Goal: Transaction & Acquisition: Book appointment/travel/reservation

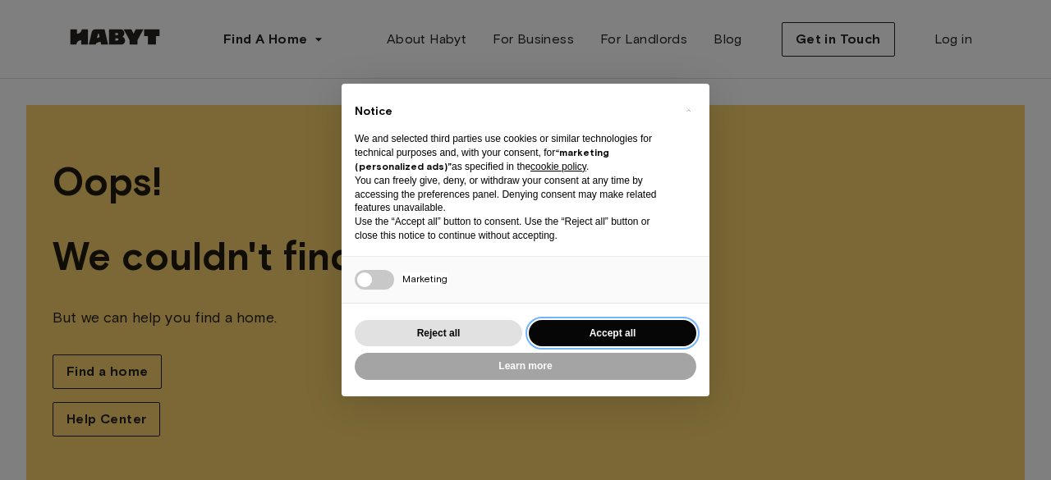
click at [574, 330] on button "Accept all" at bounding box center [612, 333] width 167 height 27
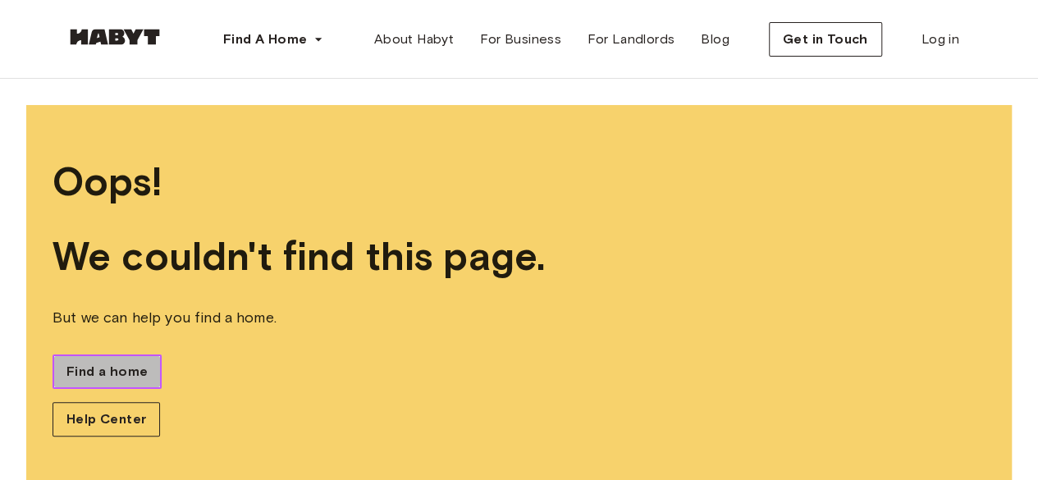
click at [127, 372] on span "Find a home" at bounding box center [106, 372] width 81 height 20
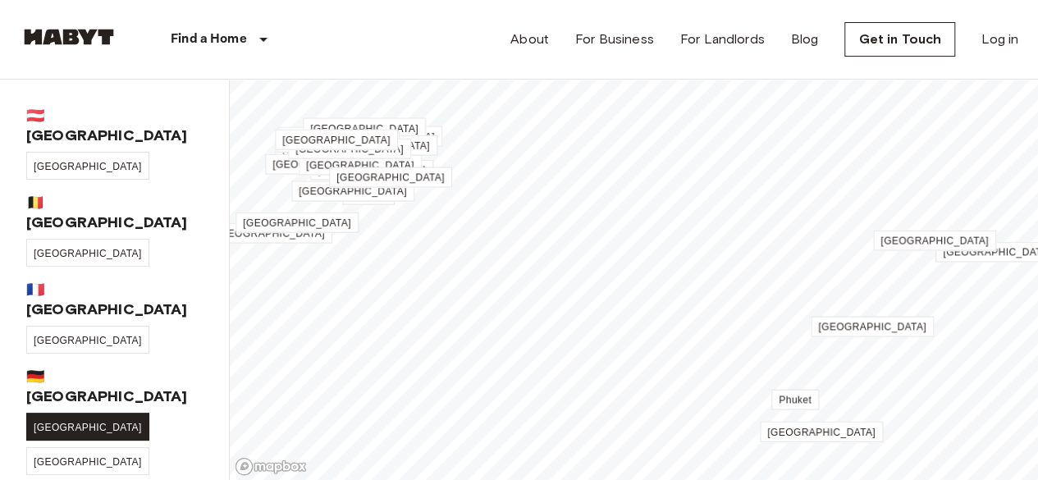
click at [49, 422] on span "[GEOGRAPHIC_DATA]" at bounding box center [88, 427] width 108 height 11
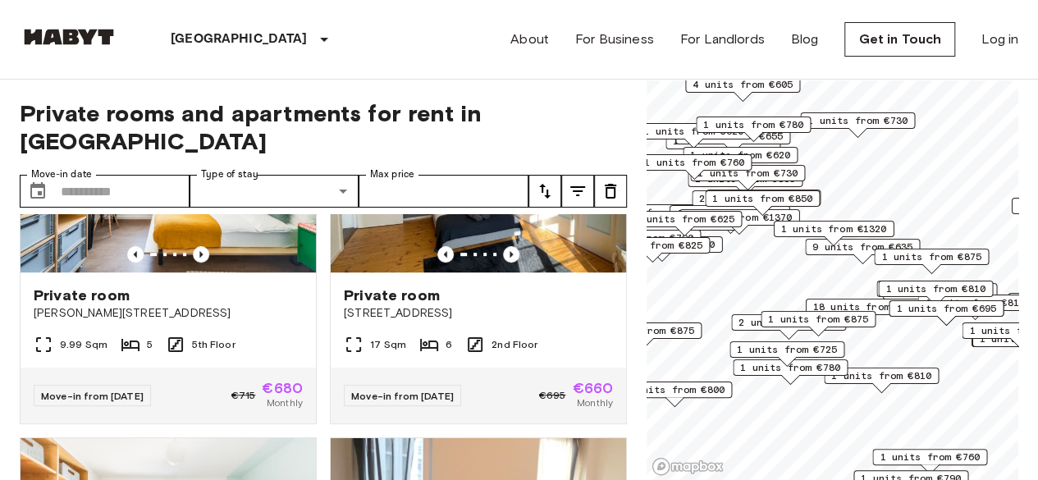
scroll to position [525, 0]
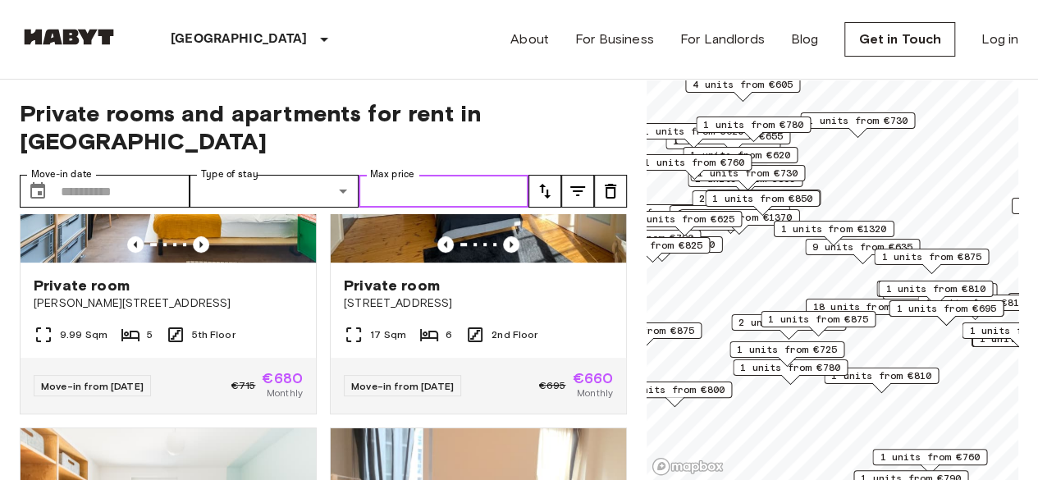
click at [399, 175] on input "Max price" at bounding box center [444, 191] width 170 height 33
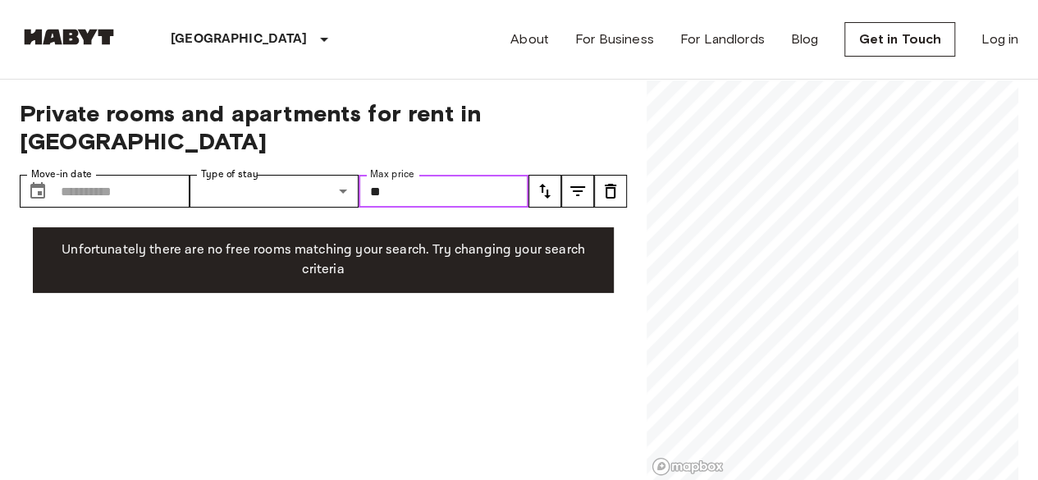
type input "*"
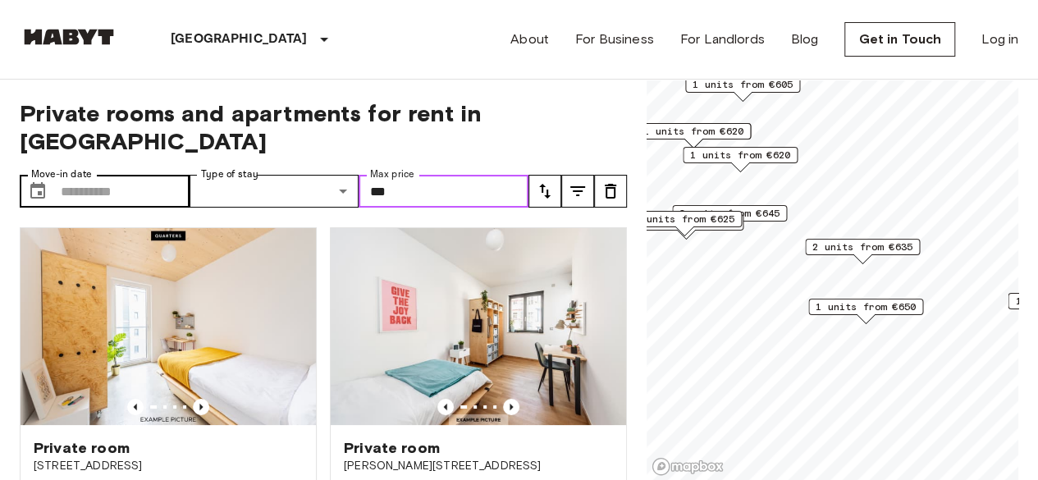
type input "***"
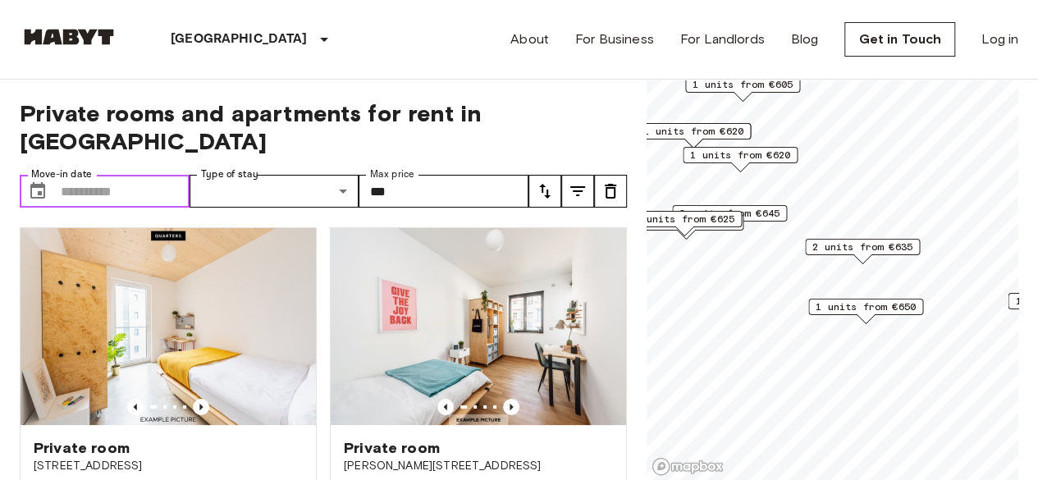
click at [121, 175] on input "Move-in date" at bounding box center [125, 191] width 129 height 33
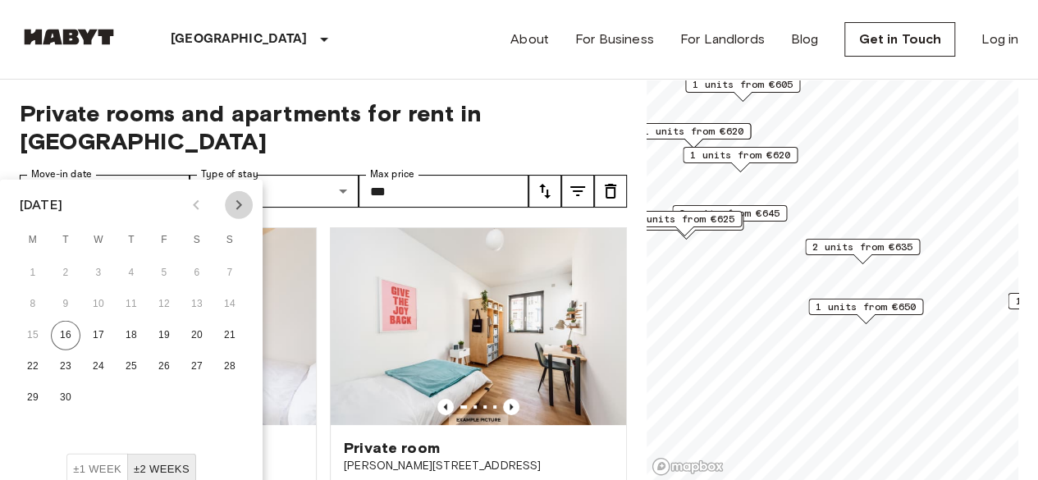
click at [239, 204] on icon "Next month" at bounding box center [239, 205] width 20 height 20
click at [203, 275] on button "1" at bounding box center [197, 274] width 30 height 30
type input "**********"
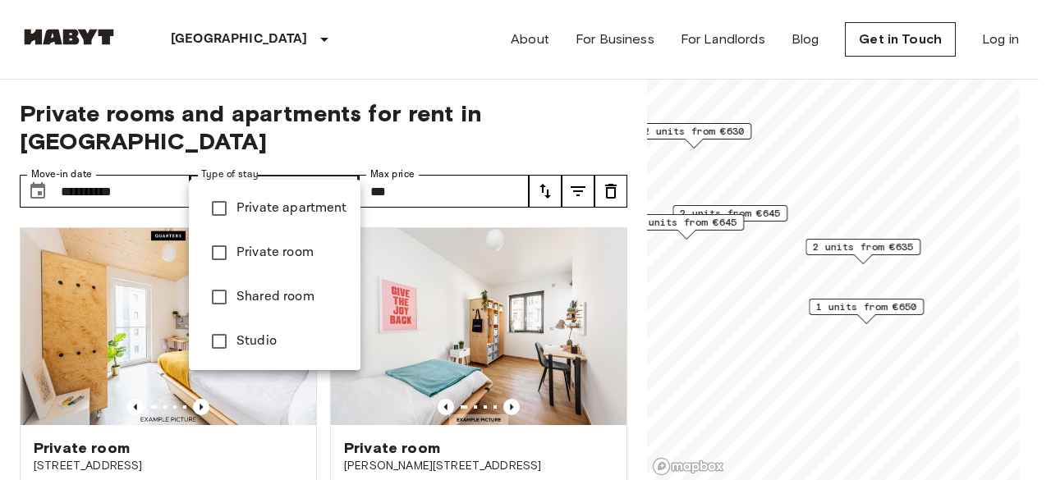
click at [136, 240] on div at bounding box center [525, 240] width 1051 height 480
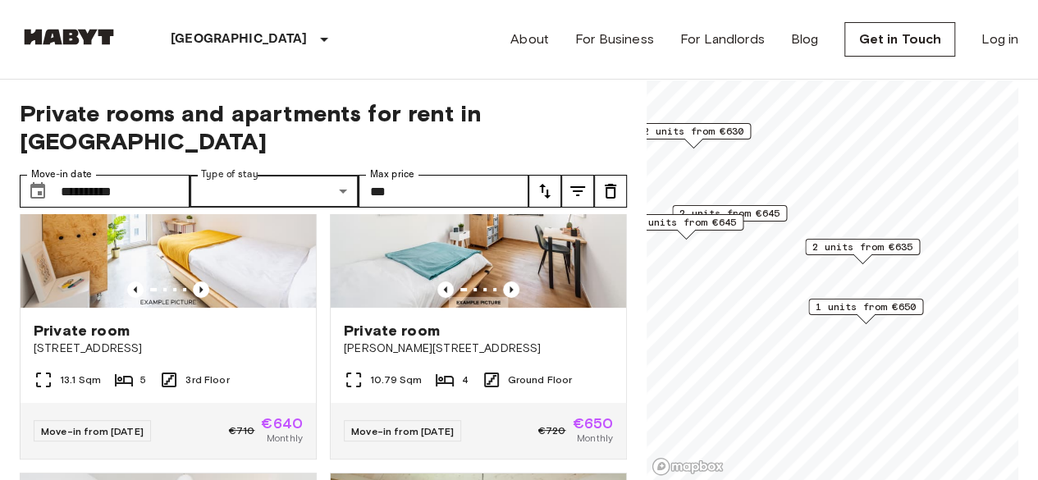
scroll to position [117, 0]
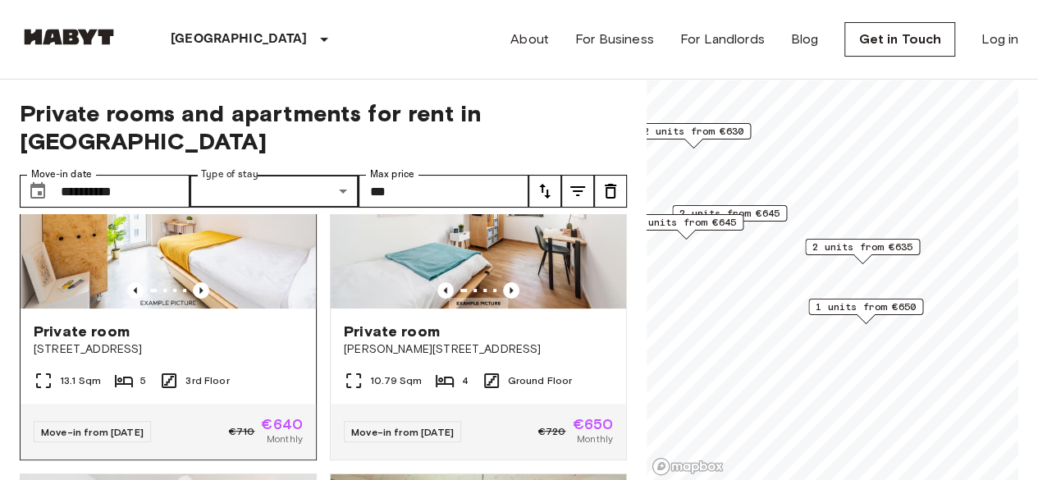
click at [240, 237] on img at bounding box center [169, 210] width 296 height 197
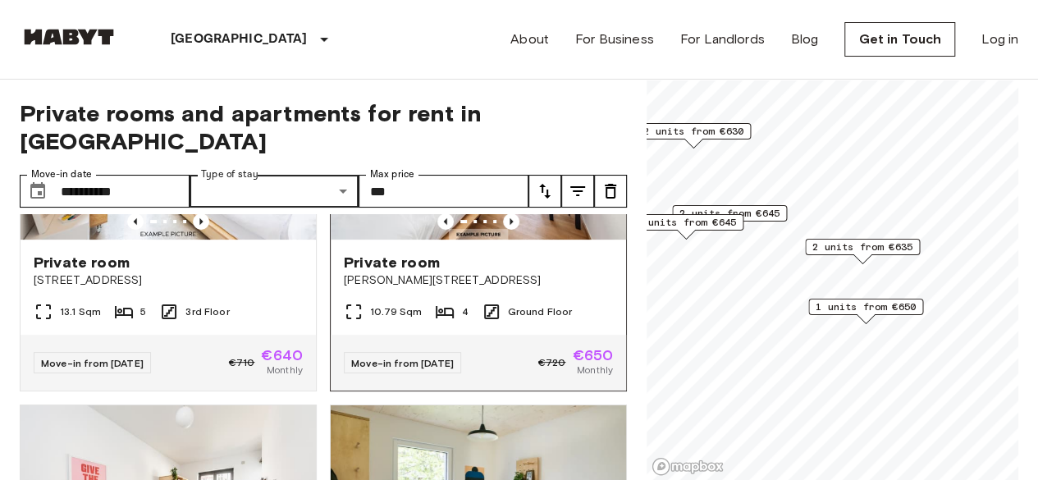
scroll to position [186, 0]
click at [387, 252] on span "Private room" at bounding box center [392, 262] width 96 height 20
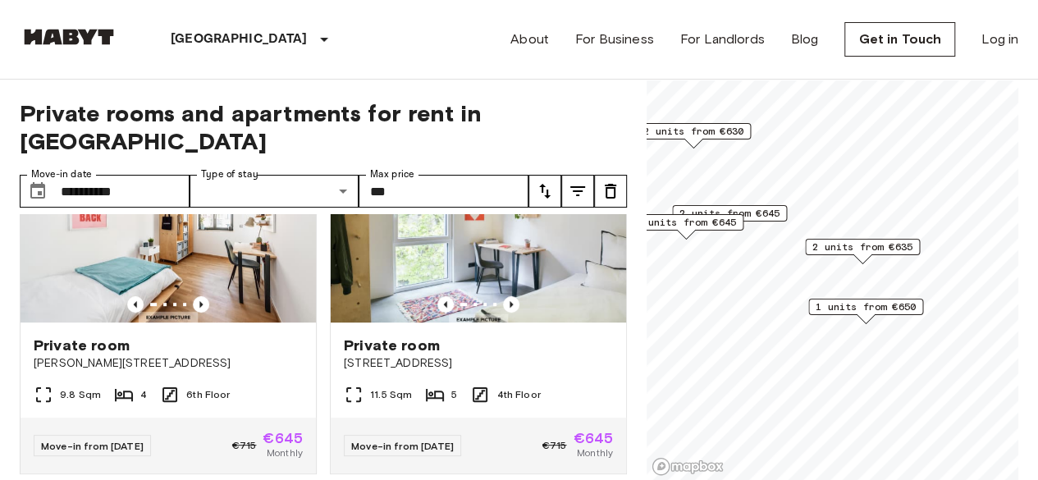
scroll to position [467, 0]
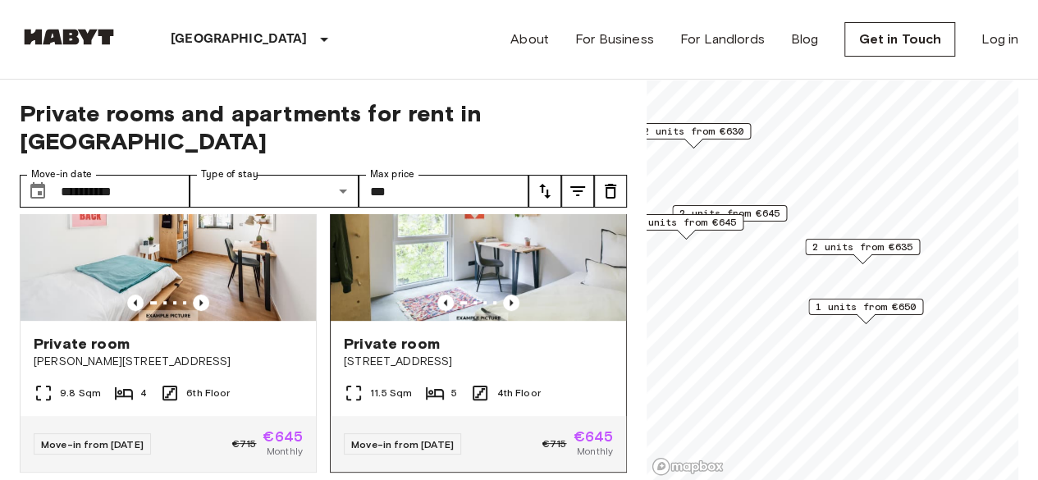
click at [369, 256] on img at bounding box center [479, 222] width 296 height 197
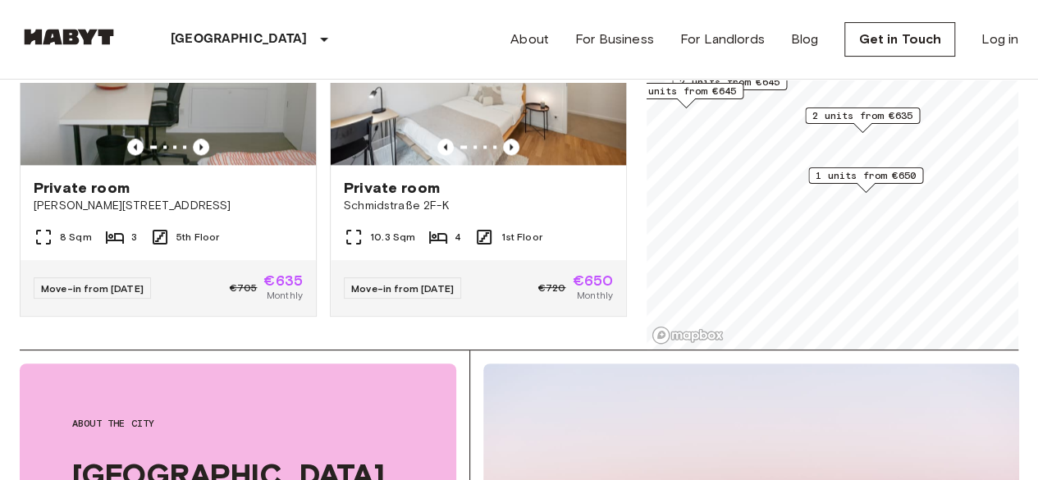
scroll to position [473, 0]
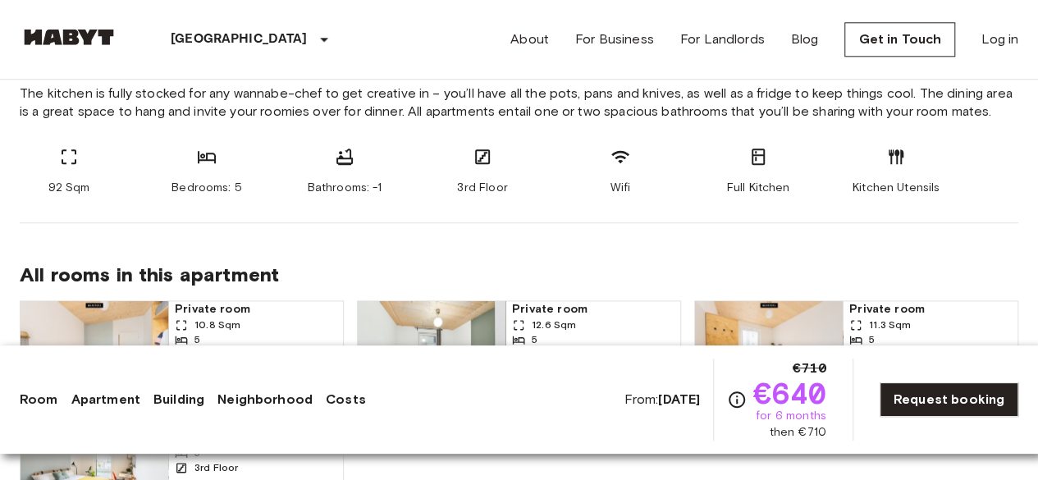
scroll to position [910, 0]
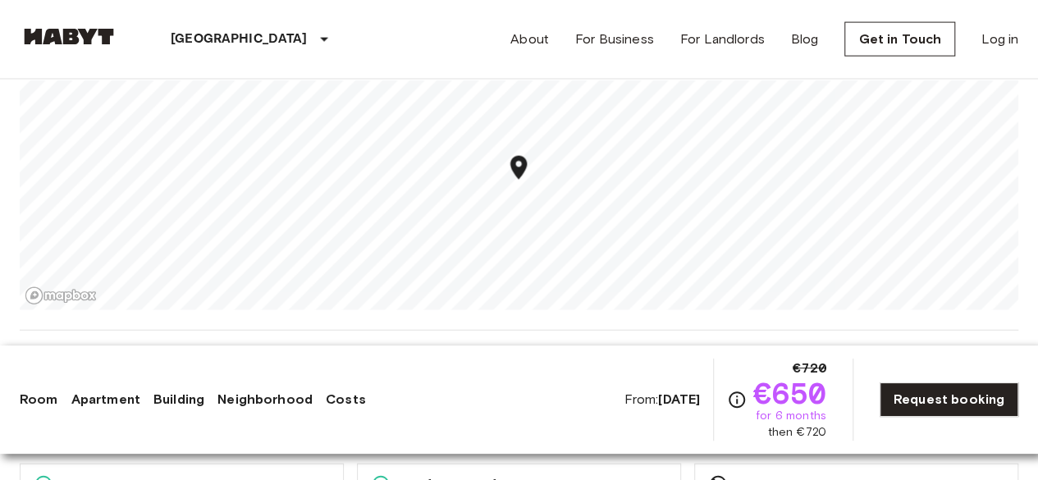
scroll to position [1794, 0]
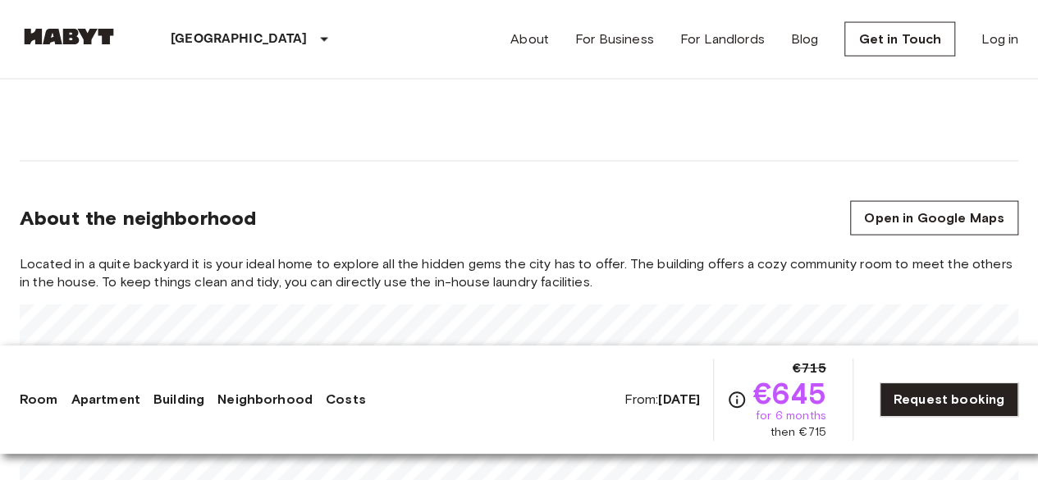
scroll to position [1670, 0]
